Goal: Task Accomplishment & Management: Complete application form

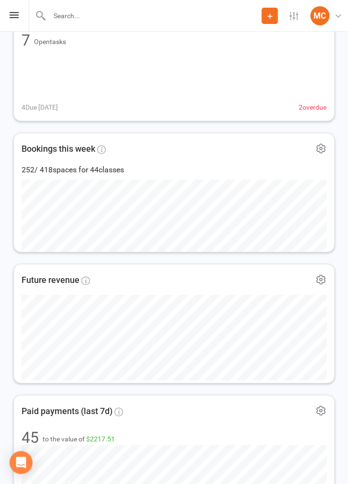
scroll to position [222, 0]
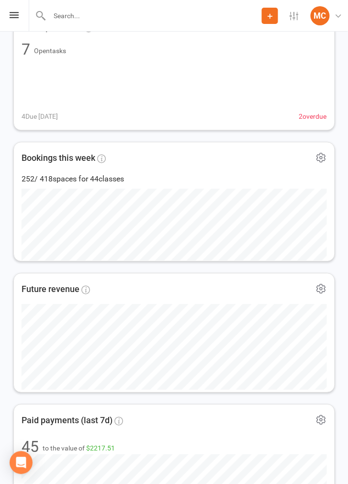
click at [96, 17] on input "text" at bounding box center [153, 15] width 215 height 13
type input "Sung"
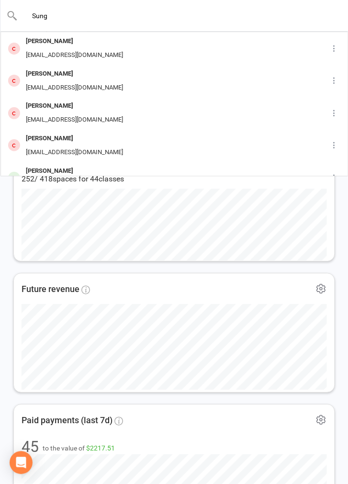
click at [67, 114] on div "[EMAIL_ADDRESS][DOMAIN_NAME]" at bounding box center [74, 120] width 103 height 14
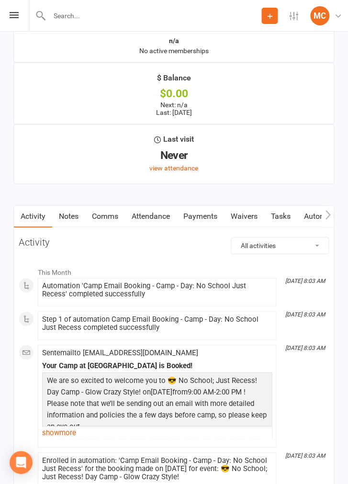
click at [253, 207] on link "Waivers" at bounding box center [244, 217] width 40 height 22
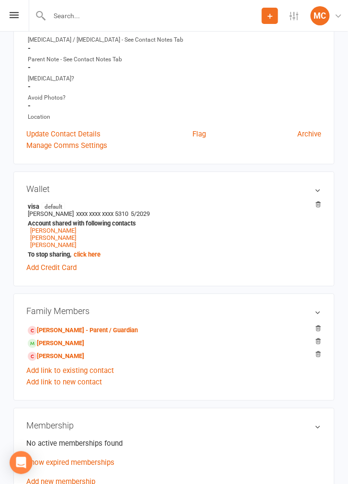
scroll to position [300, 0]
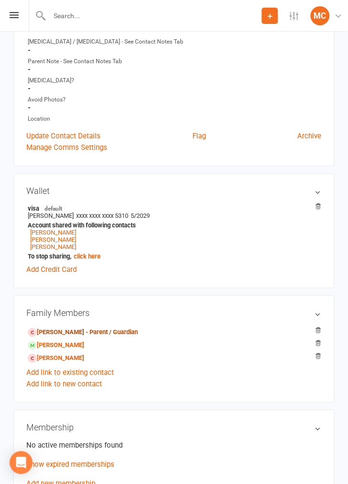
click at [92, 328] on link "[PERSON_NAME] - Parent / Guardian" at bounding box center [83, 332] width 110 height 10
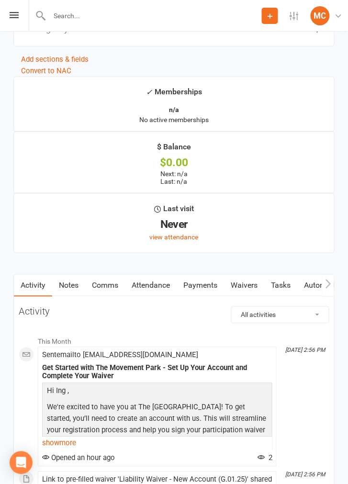
click at [254, 279] on link "Waivers" at bounding box center [244, 286] width 40 height 22
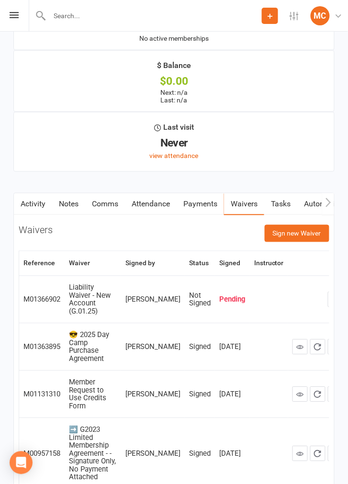
scroll to position [1234, 0]
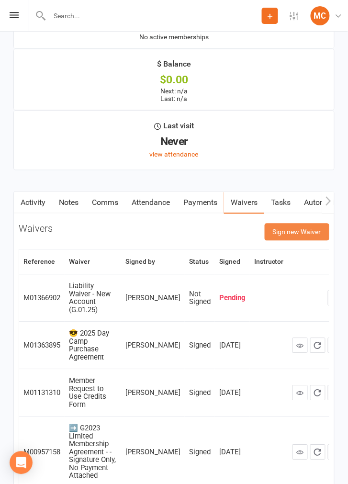
click at [299, 224] on button "Sign new Waiver" at bounding box center [297, 232] width 65 height 17
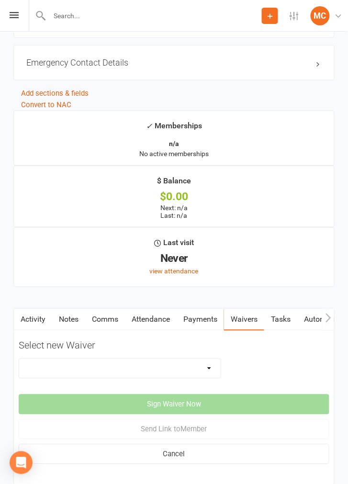
click at [213, 361] on select "😎 2025 Day Camp Purchase Agreement 🪜2025 LEAD Program Application and Purchase …" at bounding box center [120, 368] width 202 height 19
select select "9225"
click at [19, 359] on select "😎 2025 Day Camp Purchase Agreement 🪜2025 LEAD Program Application and Purchase …" at bounding box center [120, 368] width 202 height 19
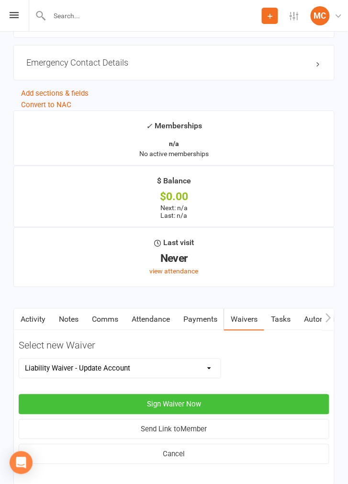
click at [226, 394] on button "Sign Waiver Now" at bounding box center [174, 404] width 311 height 20
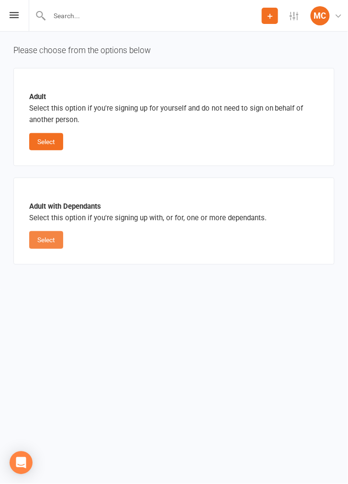
click at [41, 244] on button "Select" at bounding box center [46, 239] width 34 height 17
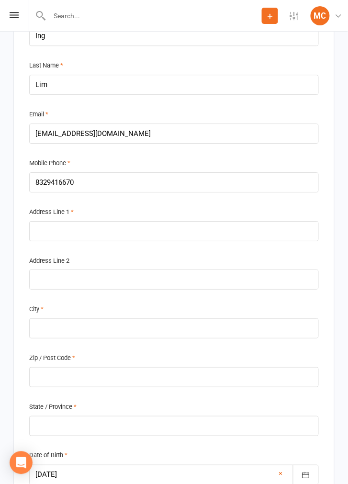
scroll to position [379, 0]
click at [91, 224] on input "text" at bounding box center [174, 231] width 290 height 20
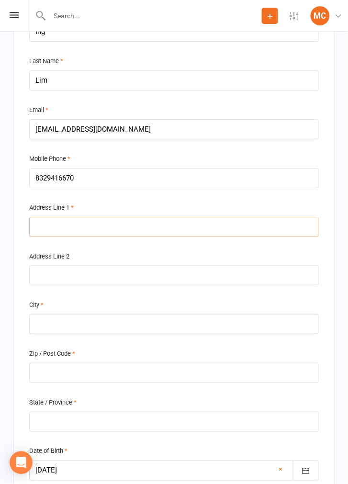
scroll to position [396, 0]
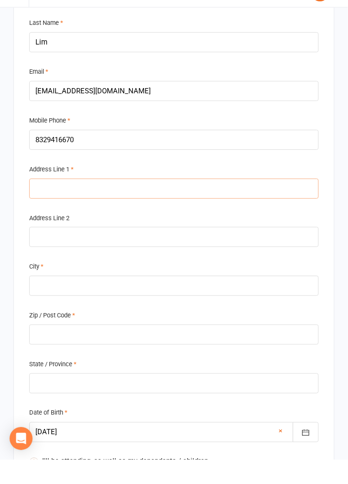
type input "1"
type input "12"
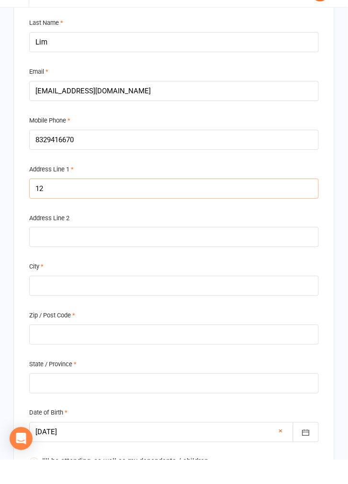
type input "12"
type input "120"
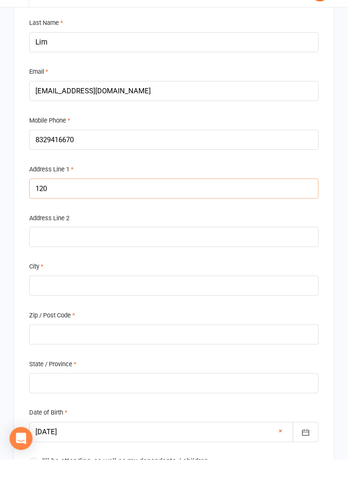
type input "120"
type input "120 NE"
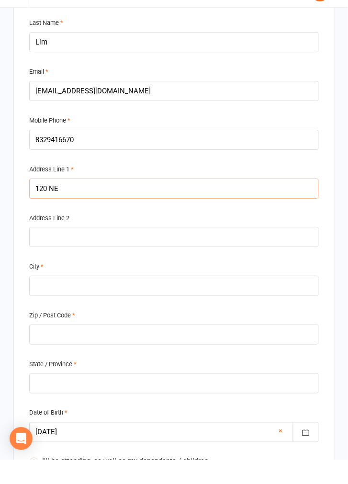
type input "120 NE"
type input "120 NE 6"
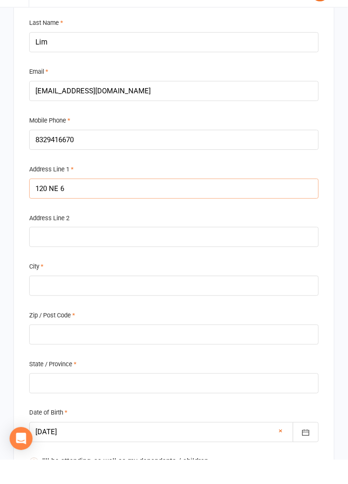
type input "120 NE 63"
type input "120 NE 63rd"
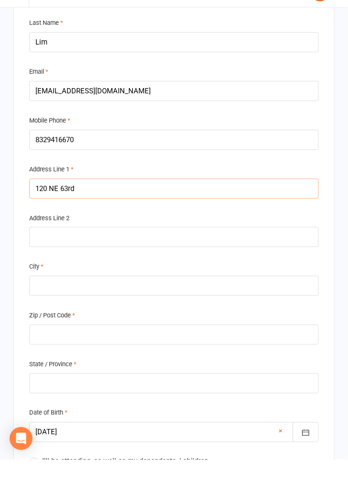
type input "120 NE 63rd"
type input "[STREET_ADDRESS]"
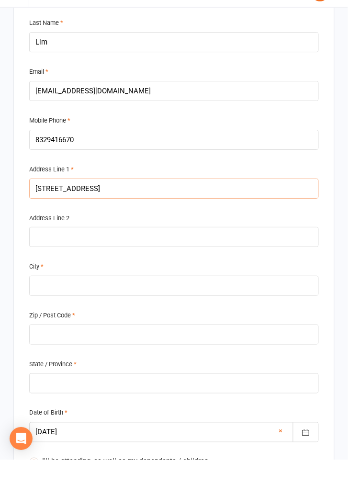
type input "[STREET_ADDRESS]"
click at [60, 308] on input "text" at bounding box center [174, 310] width 290 height 20
type input "Hillsboro"
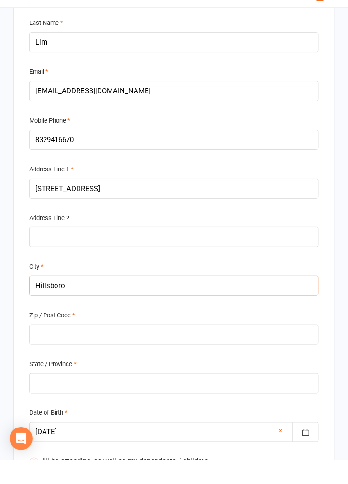
type input "Hillsboro"
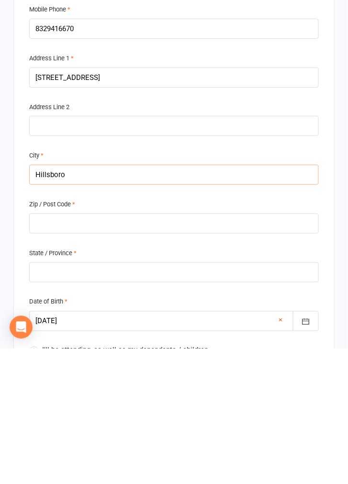
type input "Hillsboro"
click at [96, 357] on input "text" at bounding box center [174, 359] width 290 height 20
type input "9"
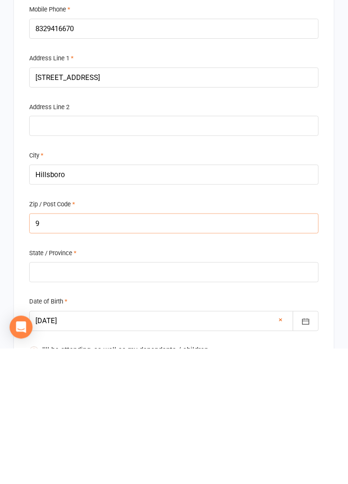
type input "9"
type input "97"
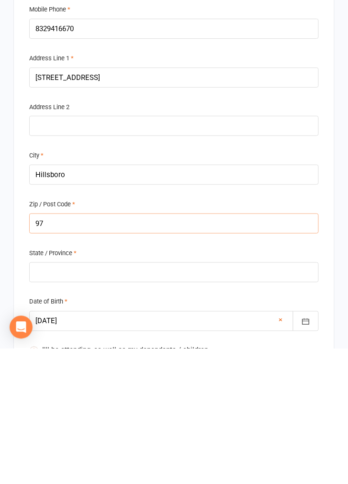
type input "971"
type input "9712"
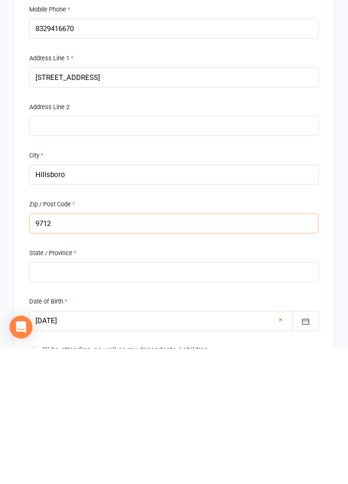
type input "9712"
type input "97124"
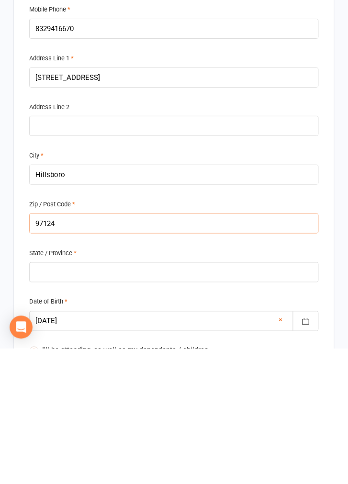
type input "97124"
click at [134, 405] on input "text" at bounding box center [174, 408] width 290 height 20
type input "0"
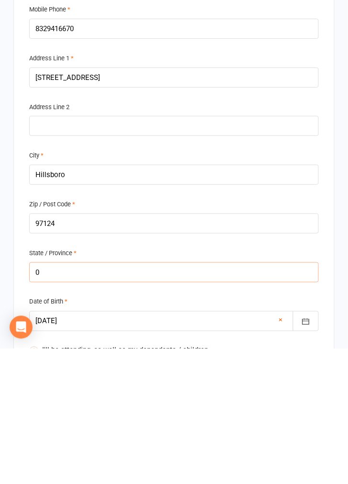
type input "0"
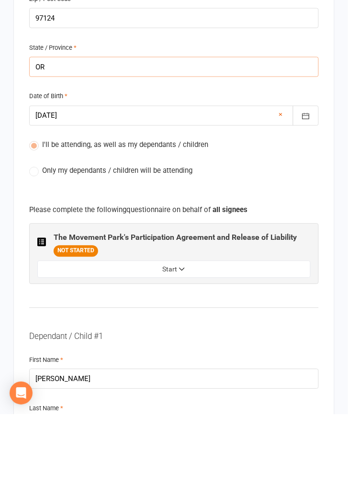
scroll to position [668, 0]
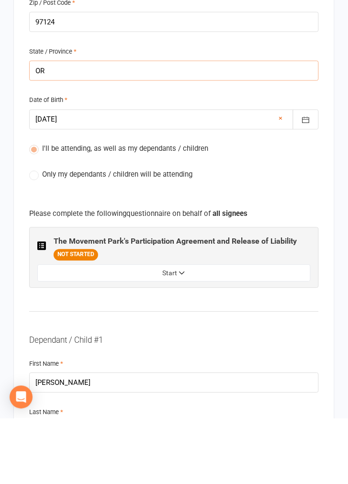
type input "OR"
click at [33, 237] on label "Only my dependants / children will be attending" at bounding box center [110, 240] width 163 height 11
type input "OR"
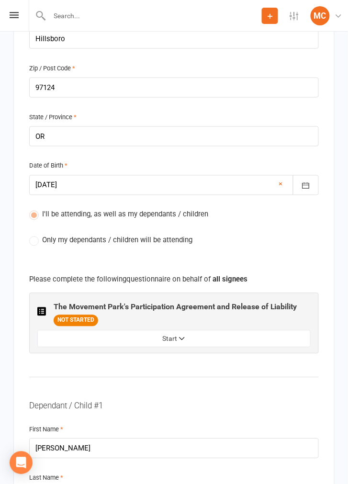
click at [38, 235] on label "Only my dependants / children will be attending" at bounding box center [110, 240] width 163 height 11
click at [39, 239] on div "I'll be attending, as well as my dependants / children Only my dependants / chi…" at bounding box center [174, 235] width 290 height 52
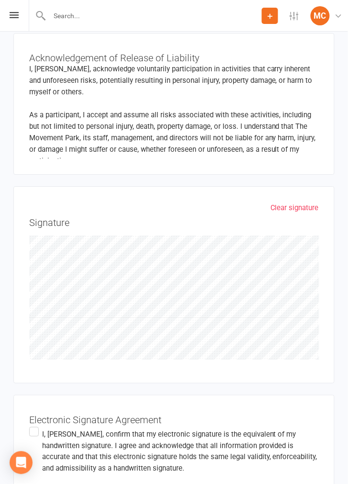
scroll to position [3106, 0]
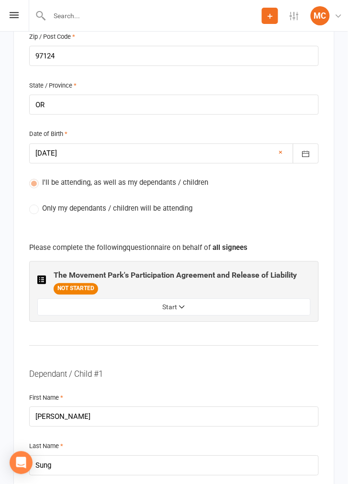
scroll to position [709, 0]
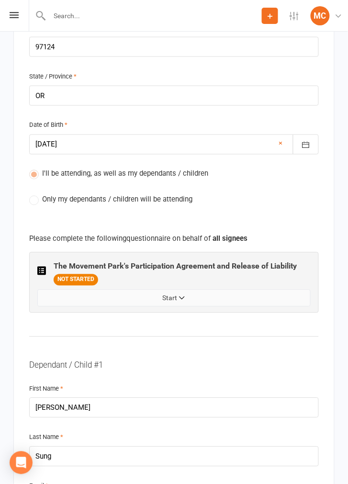
click at [194, 290] on button "Start" at bounding box center [173, 298] width 273 height 17
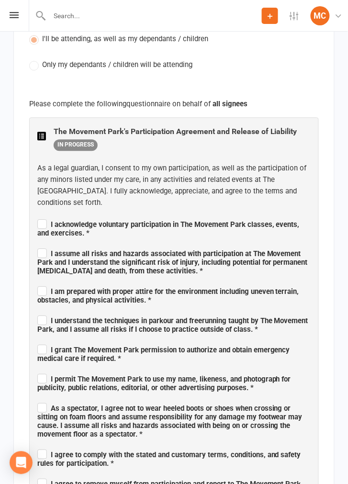
scroll to position [845, 0]
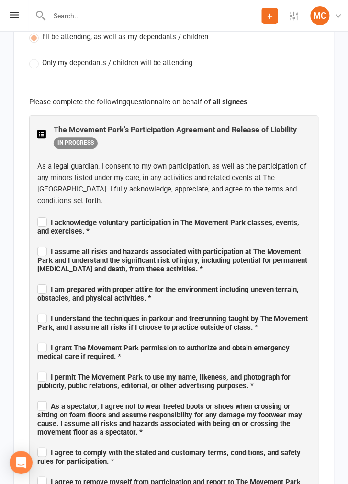
click at [42, 215] on label "I acknowledge voluntary participation in The Movement Park classes, events, and…" at bounding box center [173, 225] width 273 height 20
click at [42, 214] on input "I acknowledge voluntary participation in The Movement Park classes, events, and…" at bounding box center [173, 214] width 273 height 0
click at [38, 248] on span "I assume all risks and hazards associated with participation at The Movement Pa…" at bounding box center [172, 261] width 270 height 26
click at [38, 243] on input "I assume all risks and hazards associated with participation at The Movement Pa…" at bounding box center [173, 243] width 273 height 0
click at [38, 282] on label "I am prepared with proper attire for the environment including uneven terrain, …" at bounding box center [173, 292] width 273 height 20
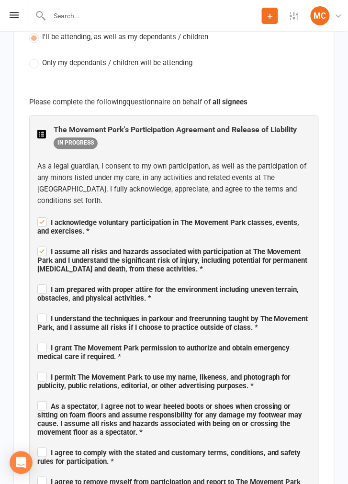
click at [38, 281] on input "I am prepared with proper attire for the environment including uneven terrain, …" at bounding box center [173, 281] width 273 height 0
click at [45, 315] on span "I understand the techniques in parkour and freerunning taught by The Movement P…" at bounding box center [172, 323] width 271 height 17
click at [45, 310] on input "I understand the techniques in parkour and freerunning taught by The Movement P…" at bounding box center [173, 310] width 273 height 0
click at [45, 344] on span "I grant The Movement Park permission to authorize and obtain emergency medical …" at bounding box center [163, 352] width 253 height 17
click at [45, 339] on input "I grant The Movement Park permission to authorize and obtain emergency medical …" at bounding box center [173, 339] width 273 height 0
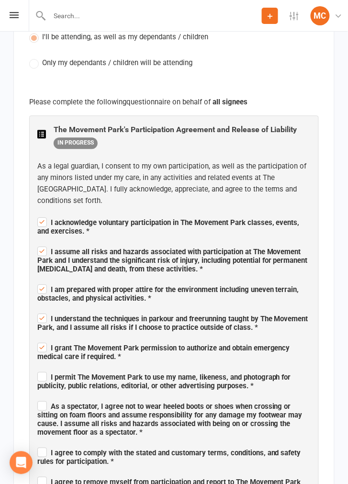
click at [39, 370] on label "I permit The Movement Park to use my name, likeness, and photograph for publici…" at bounding box center [173, 380] width 273 height 20
click at [39, 369] on input "I permit The Movement Park to use my name, likeness, and photograph for publici…" at bounding box center [173, 369] width 273 height 0
click at [43, 399] on label "As a spectator, I agree not to wear heeled boots or shoes when crossing or sitt…" at bounding box center [173, 417] width 273 height 37
click at [43, 398] on input "As a spectator, I agree not to wear heeled boots or shoes when crossing or sitt…" at bounding box center [173, 398] width 273 height 0
click at [39, 446] on label "I agree to comply with the stated and customary terms, conditions, and safety r…" at bounding box center [173, 456] width 273 height 20
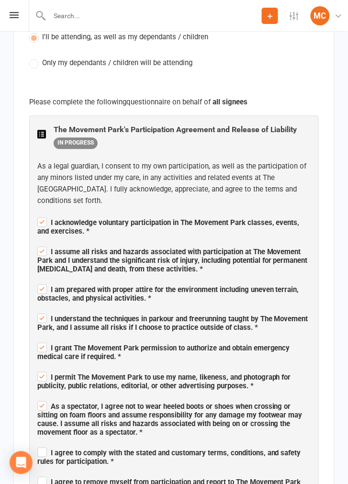
click at [39, 444] on input "I agree to comply with the stated and customary terms, conditions, and safety r…" at bounding box center [173, 444] width 273 height 0
click at [43, 478] on span "I agree to remove myself from participation and report to The Movement Park imm…" at bounding box center [169, 491] width 264 height 26
click at [43, 473] on input "I agree to remove myself from participation and report to The Movement Park imm…" at bounding box center [173, 473] width 273 height 0
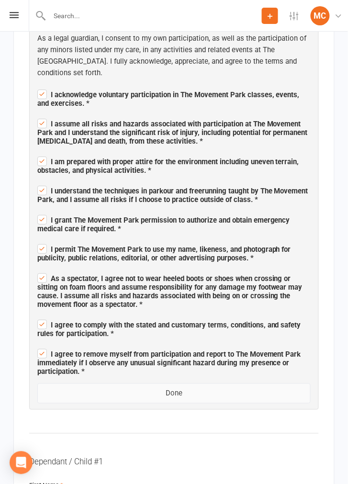
click at [197, 383] on button "Done" at bounding box center [173, 393] width 273 height 20
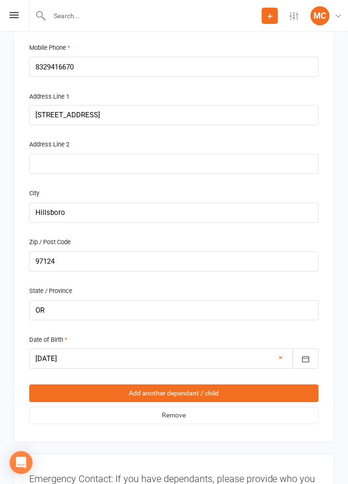
scroll to position [2358, 0]
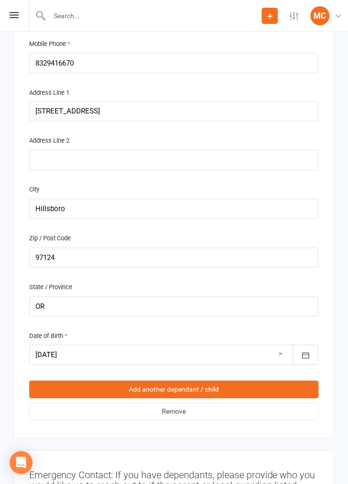
click at [214, 404] on link "Remove" at bounding box center [174, 412] width 290 height 17
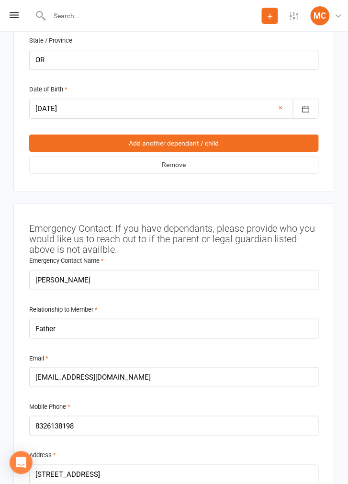
scroll to position [2027, 0]
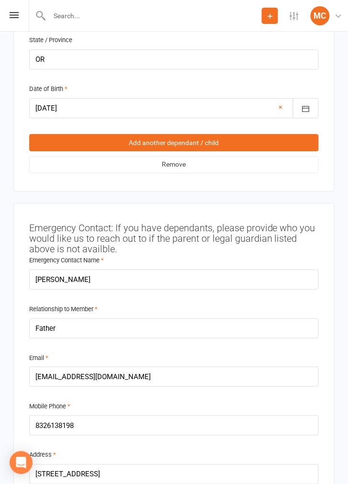
click at [238, 134] on link "Add another dependant / child" at bounding box center [174, 142] width 290 height 17
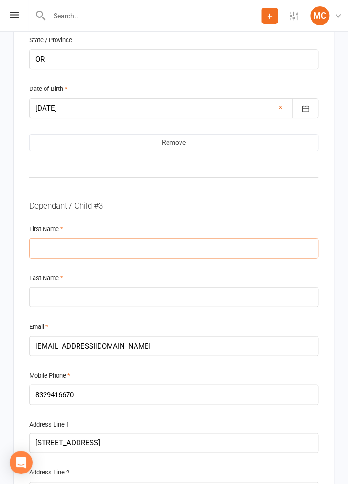
click at [77, 238] on input "text" at bounding box center [174, 248] width 290 height 20
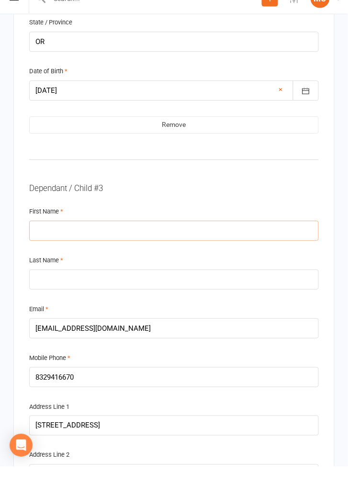
scroll to position [2044, 0]
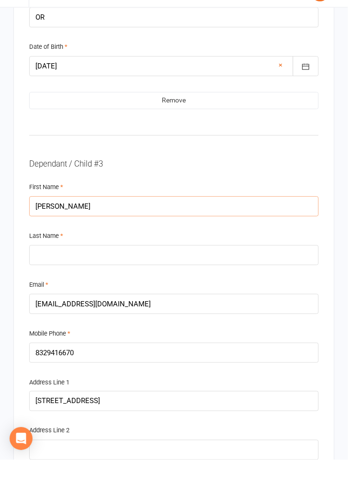
type input "[PERSON_NAME]"
click at [68, 270] on input "text" at bounding box center [174, 280] width 290 height 20
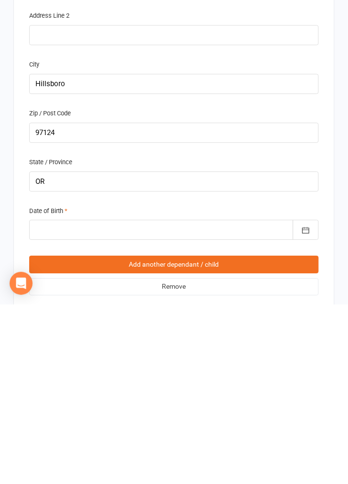
type input "Sung"
click at [72, 399] on div at bounding box center [174, 409] width 290 height 20
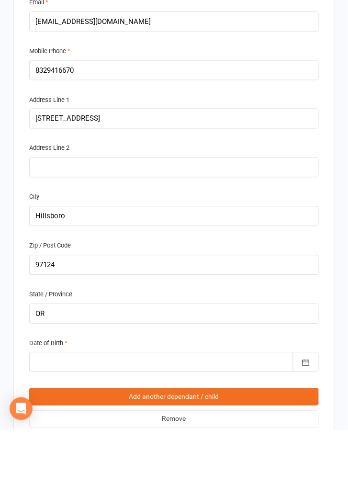
scroll to position [2298, 0]
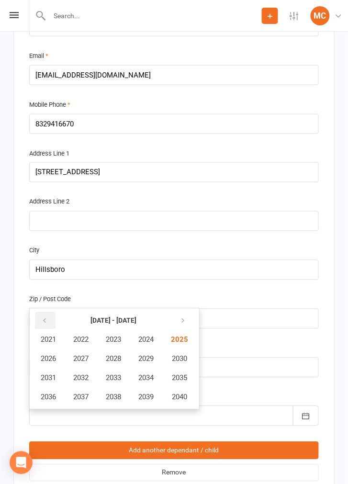
click at [47, 312] on button "button" at bounding box center [45, 320] width 21 height 17
click at [177, 388] on button "2020" at bounding box center [179, 397] width 32 height 18
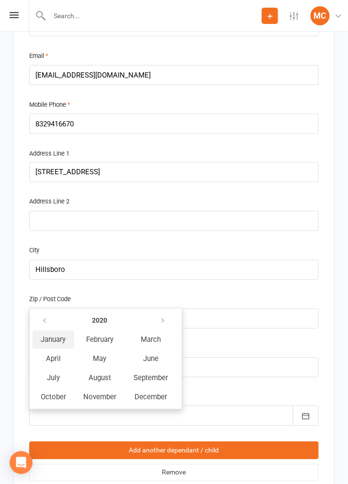
click at [58, 331] on button "January" at bounding box center [54, 340] width 42 height 18
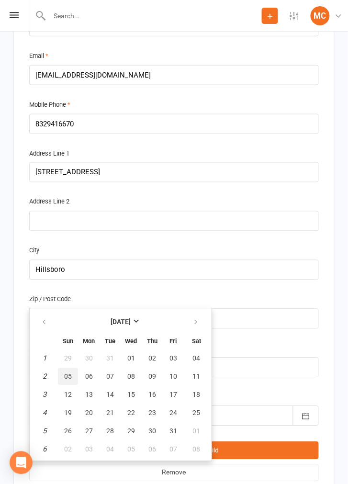
click at [67, 373] on span "05" at bounding box center [68, 377] width 8 height 8
type input "[DATE]"
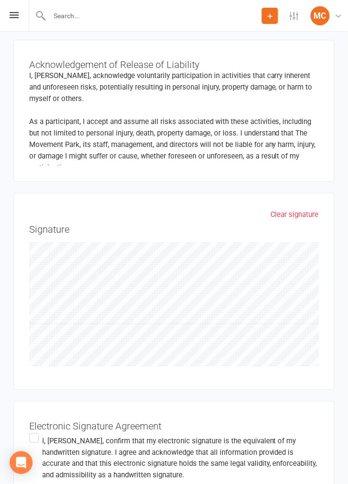
scroll to position [3107, 0]
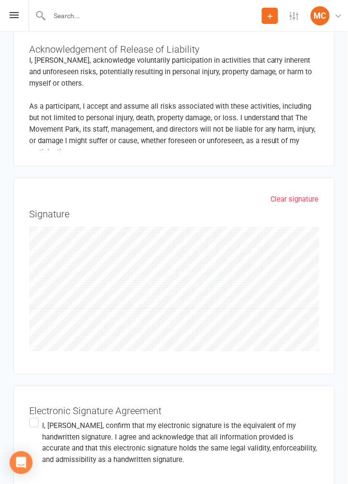
click at [31, 416] on label "I, [PERSON_NAME] , confirm that my electronic signature is the equivalent of my…" at bounding box center [174, 442] width 290 height 53
click at [31, 416] on input "I, [PERSON_NAME] , confirm that my electronic signature is the equivalent of my…" at bounding box center [32, 416] width 6 height 0
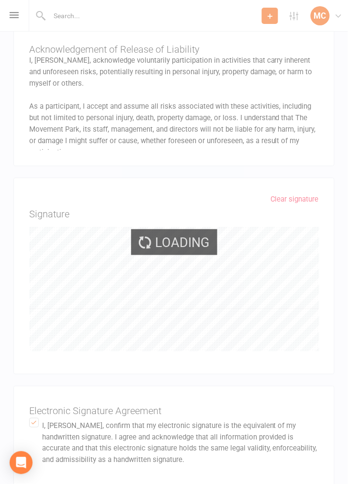
scroll to position [2869, 0]
